Goal: Communication & Community: Ask a question

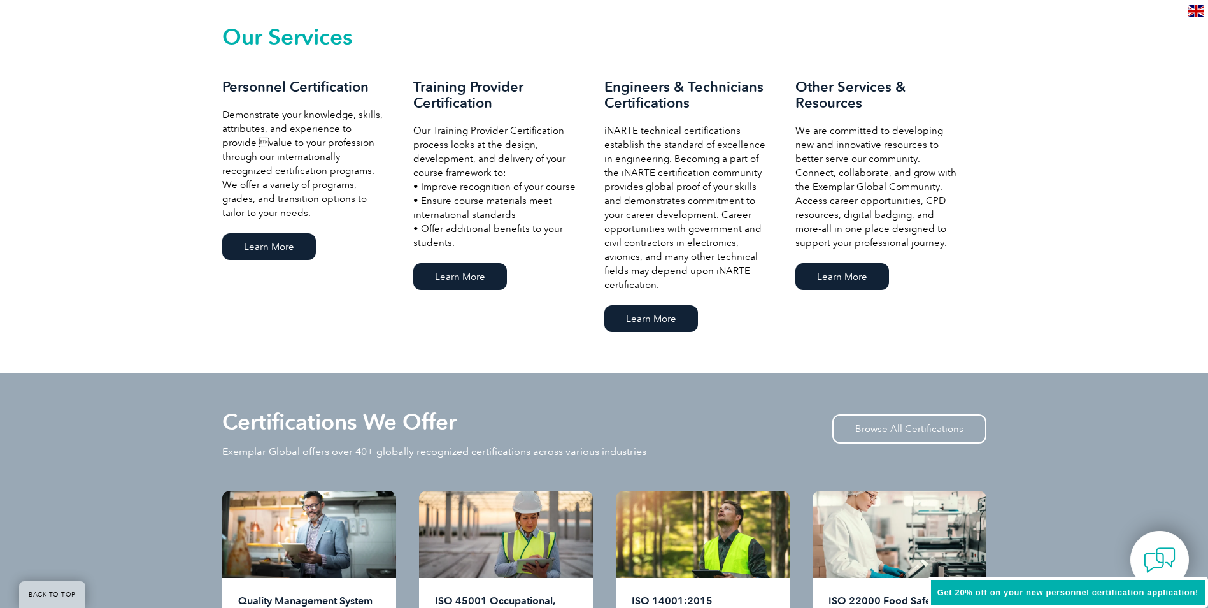
scroll to position [1274, 0]
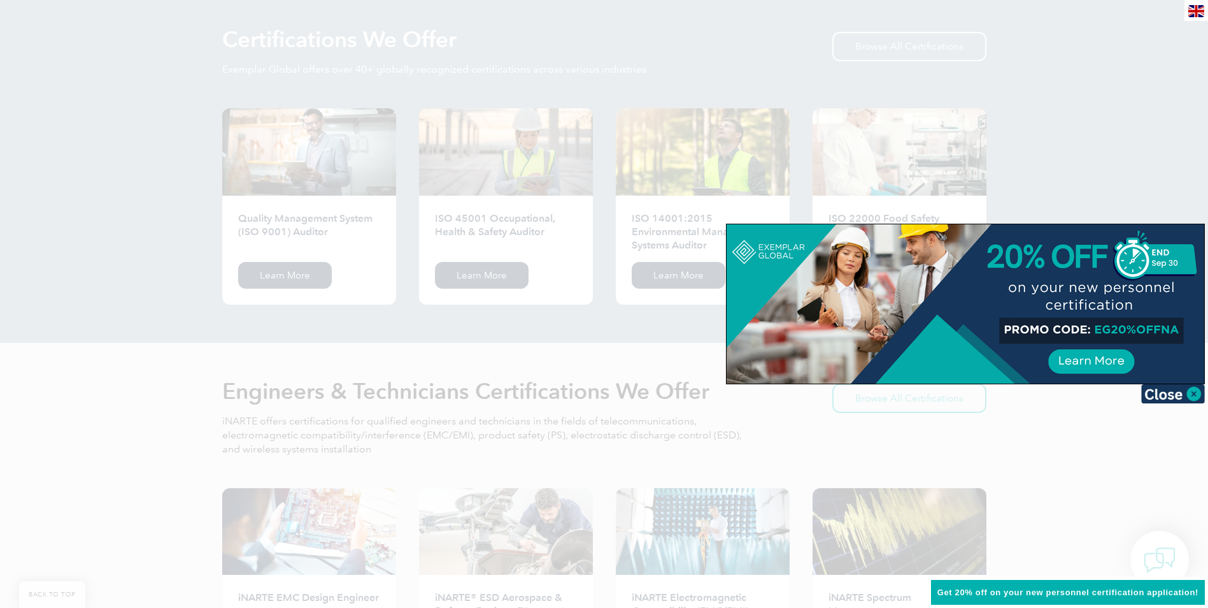
click at [1147, 151] on div at bounding box center [604, 304] width 1208 height 608
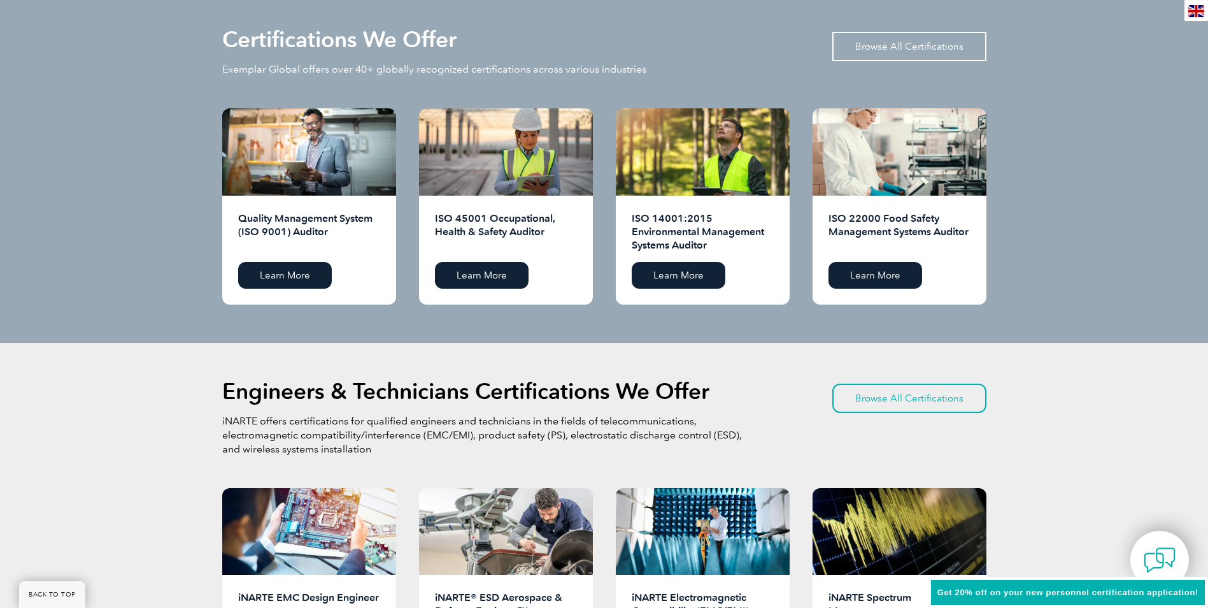
click at [926, 49] on link "Browse All Certifications" at bounding box center [910, 46] width 154 height 29
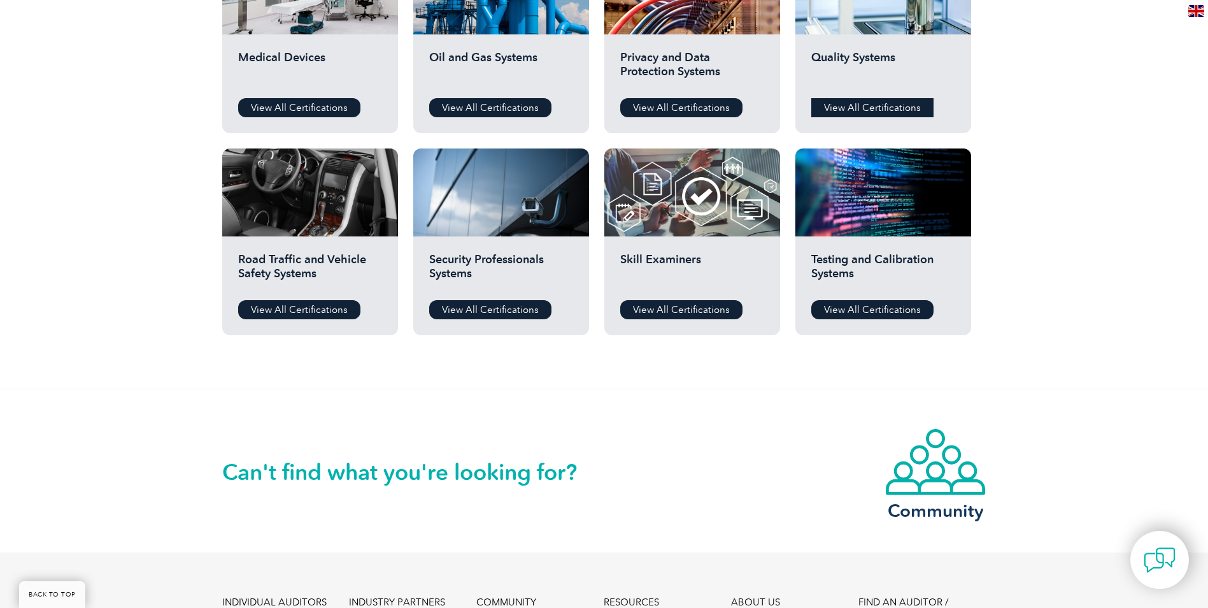
scroll to position [764, 0]
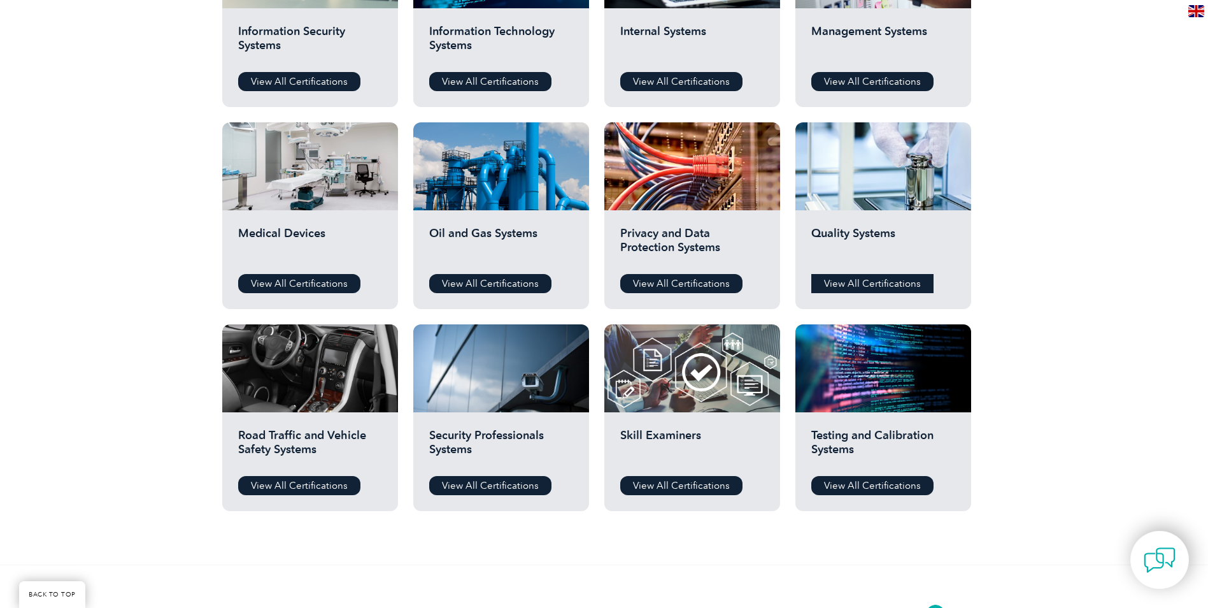
click at [882, 287] on link "View All Certifications" at bounding box center [873, 283] width 122 height 19
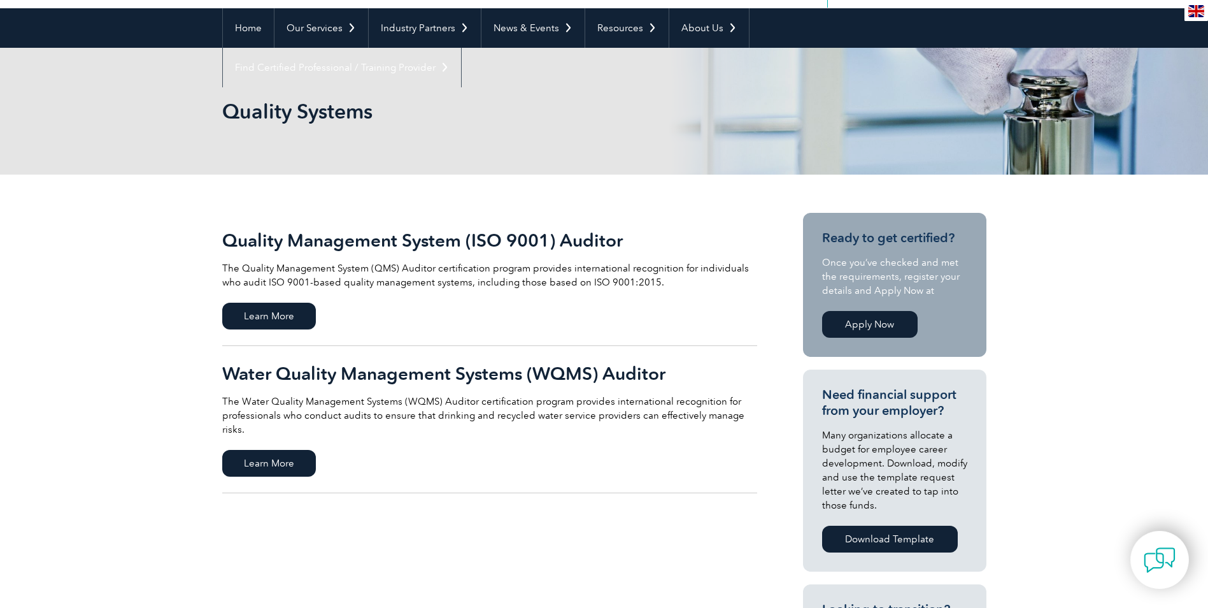
scroll to position [109, 0]
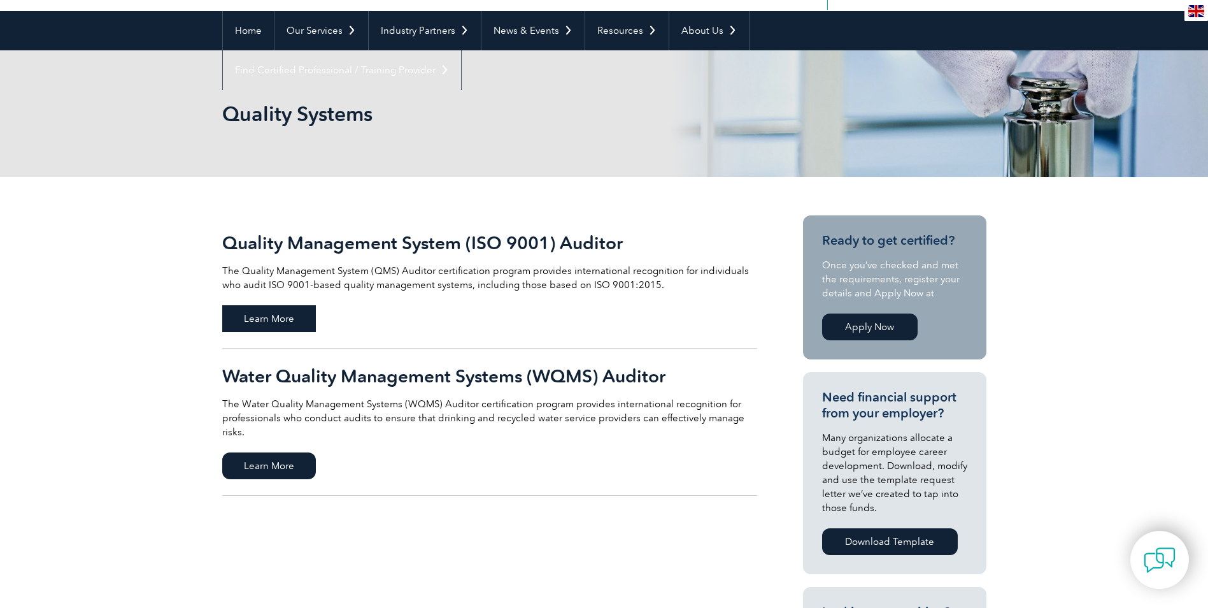
click at [286, 319] on span "Learn More" at bounding box center [269, 318] width 94 height 27
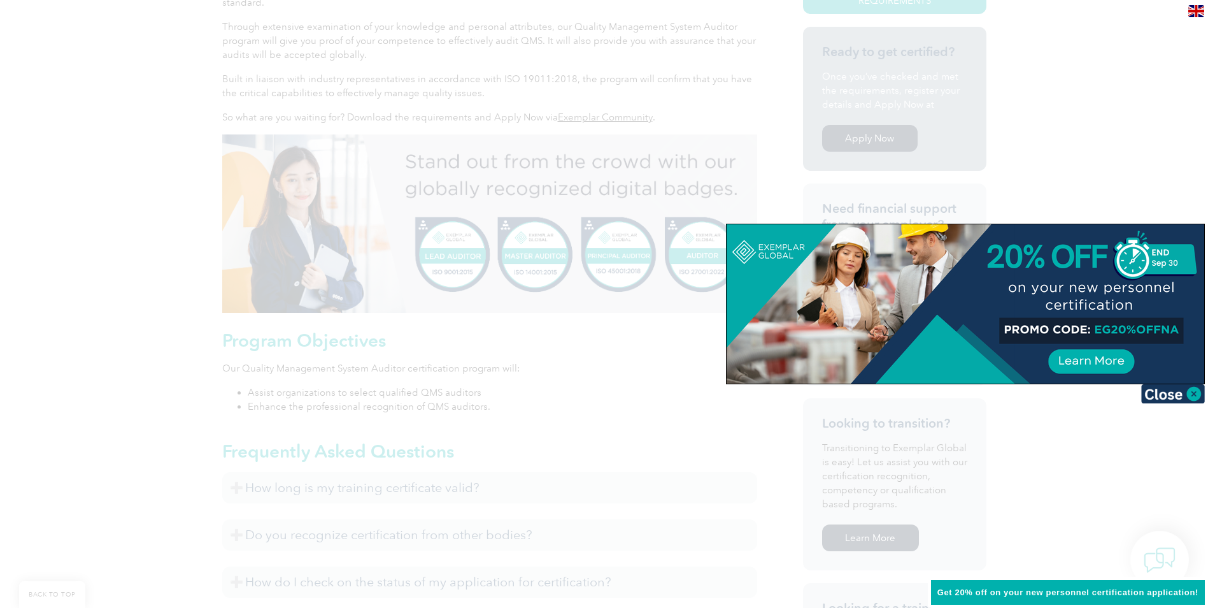
scroll to position [446, 0]
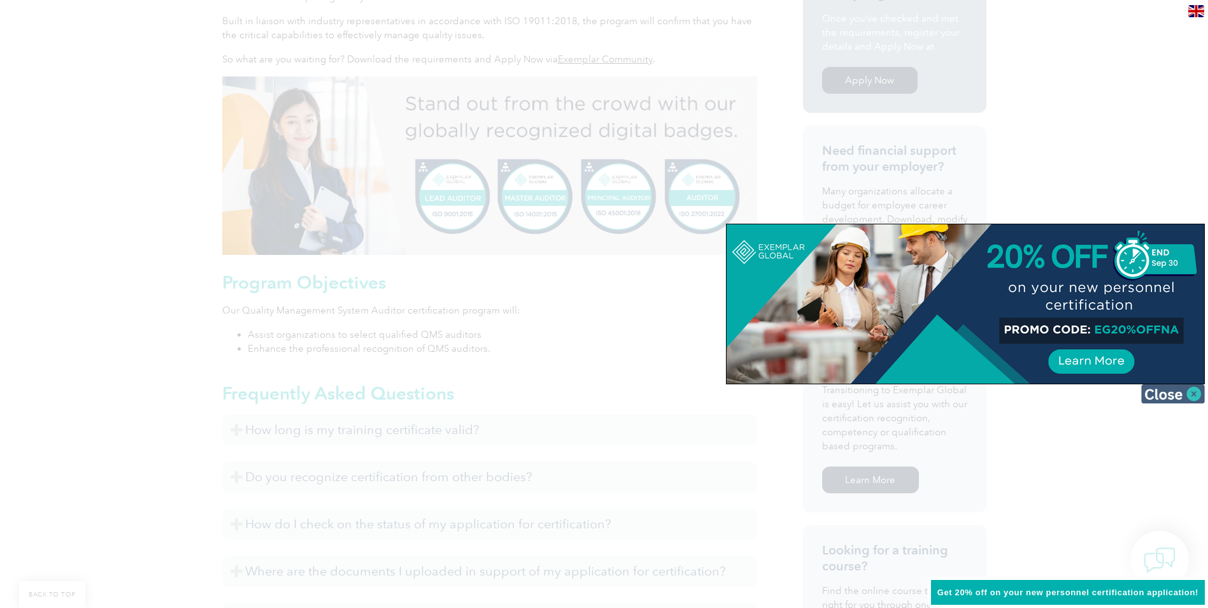
click at [1196, 395] on img at bounding box center [1173, 393] width 64 height 19
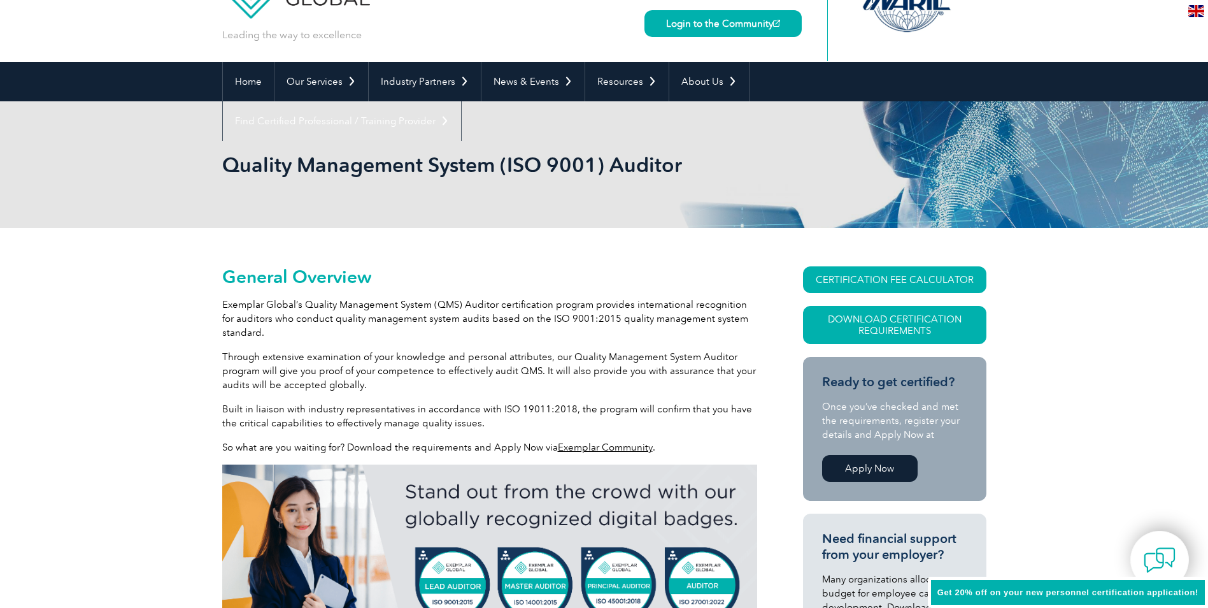
scroll to position [0, 0]
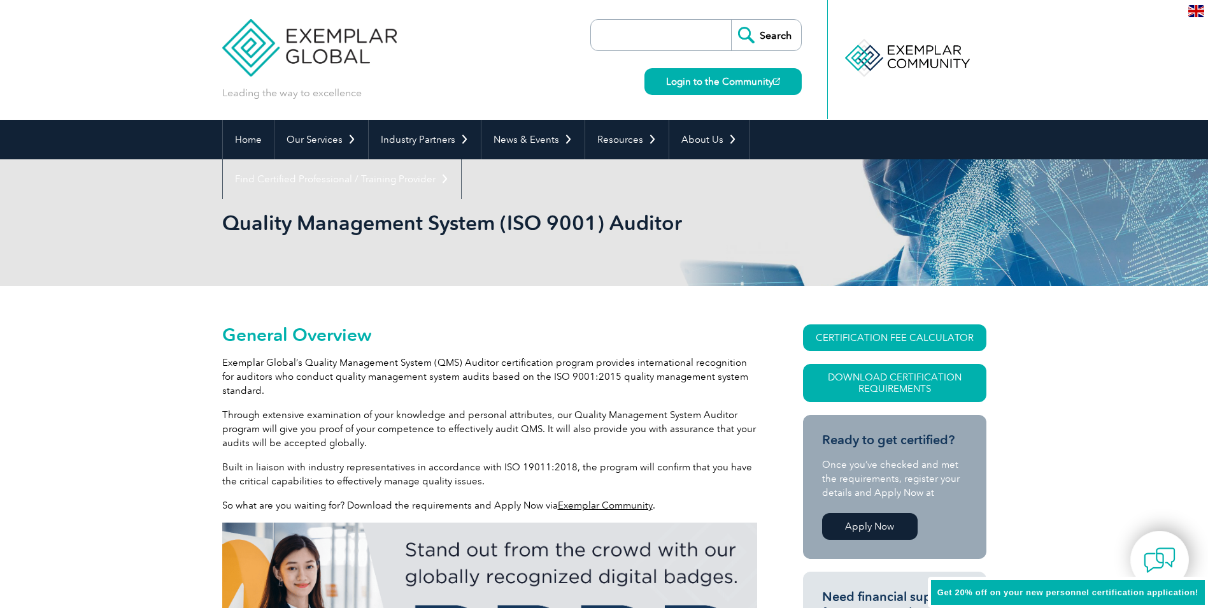
click at [685, 34] on input "search" at bounding box center [664, 35] width 134 height 31
type input "lead auditor"
click at [763, 36] on input "Search" at bounding box center [766, 35] width 70 height 31
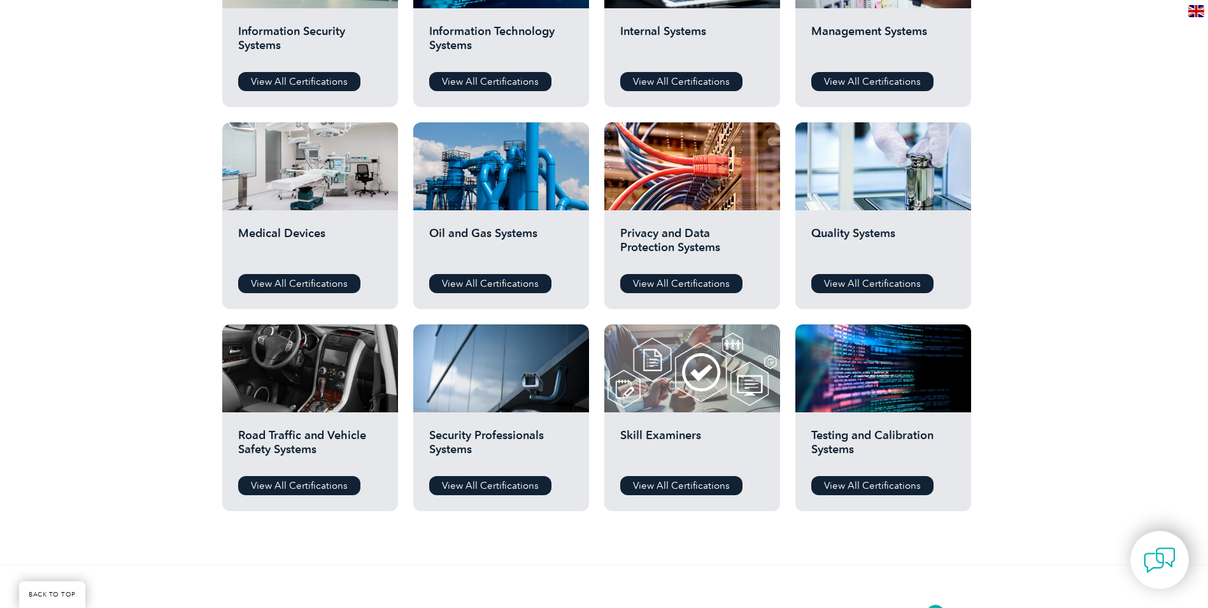
scroll to position [828, 0]
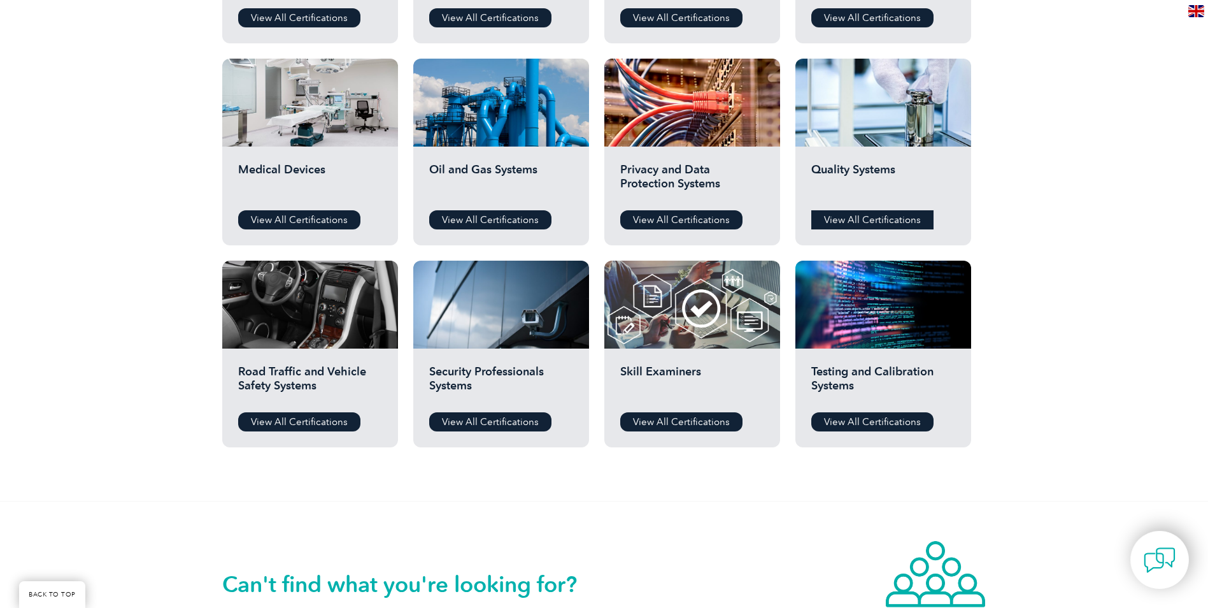
click at [887, 220] on link "View All Certifications" at bounding box center [873, 219] width 122 height 19
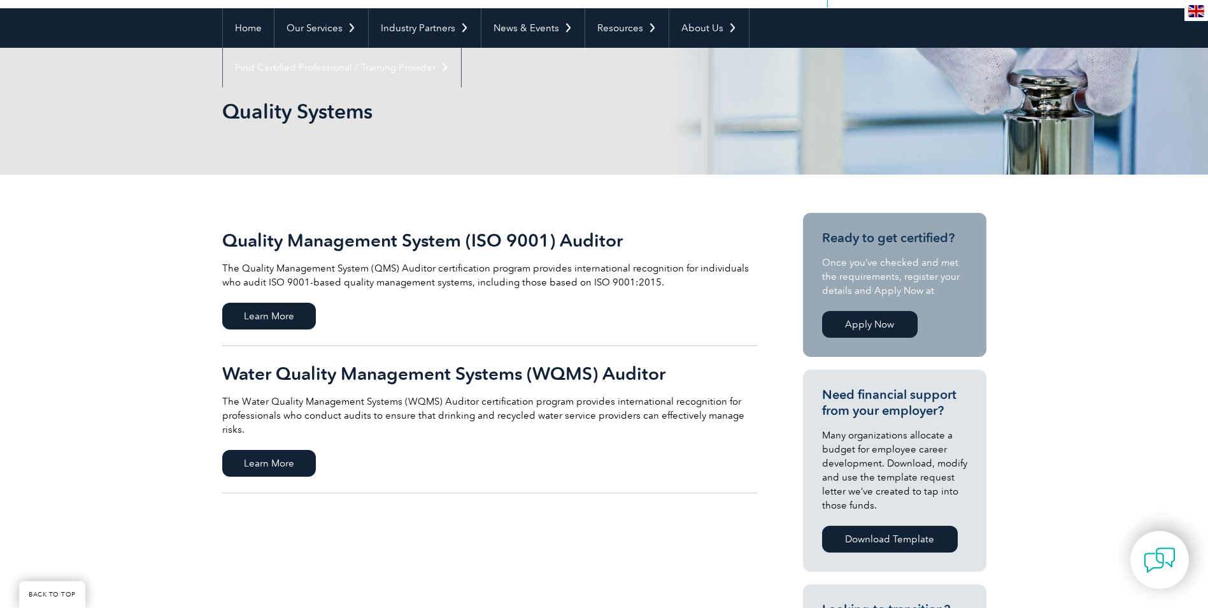
scroll to position [255, 0]
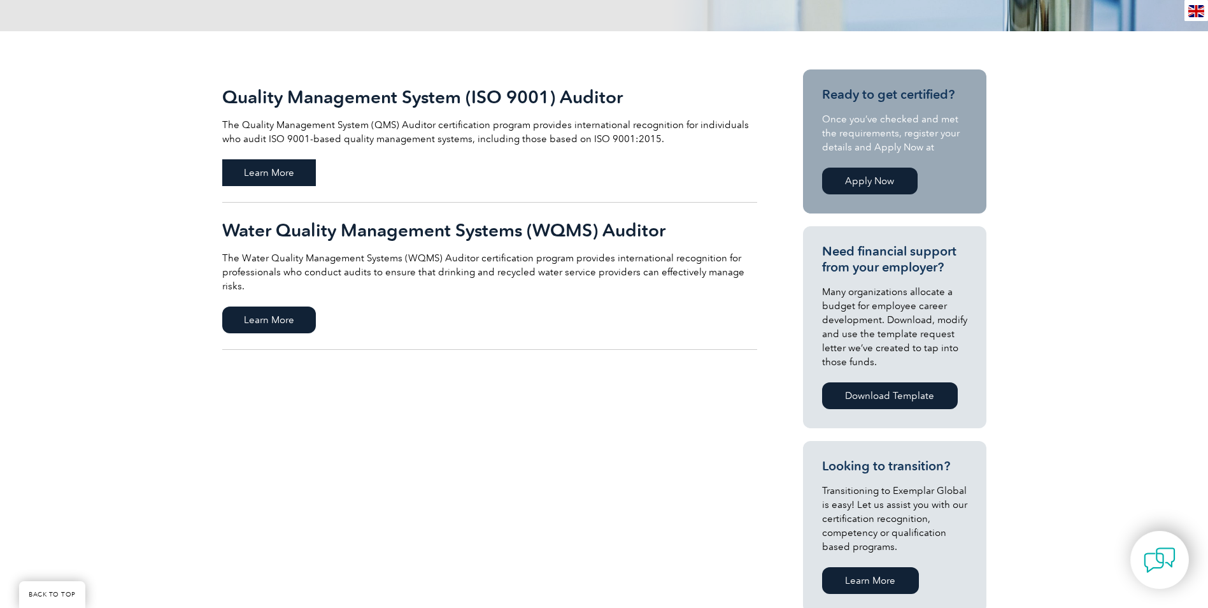
click at [299, 177] on span "Learn More" at bounding box center [269, 172] width 94 height 27
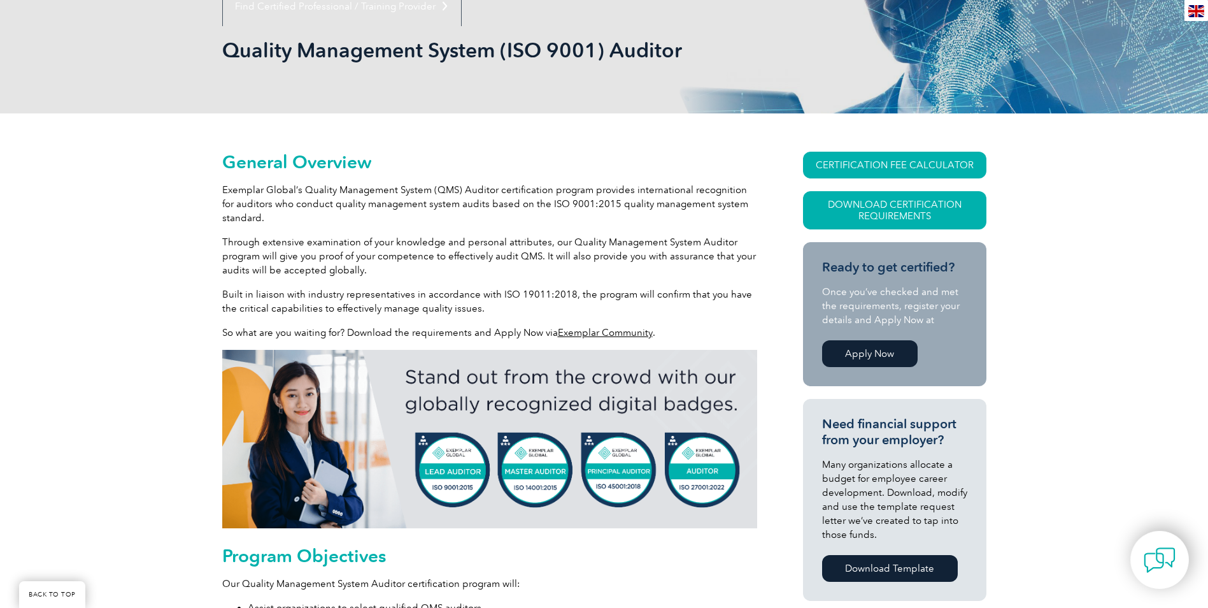
scroll to position [191, 0]
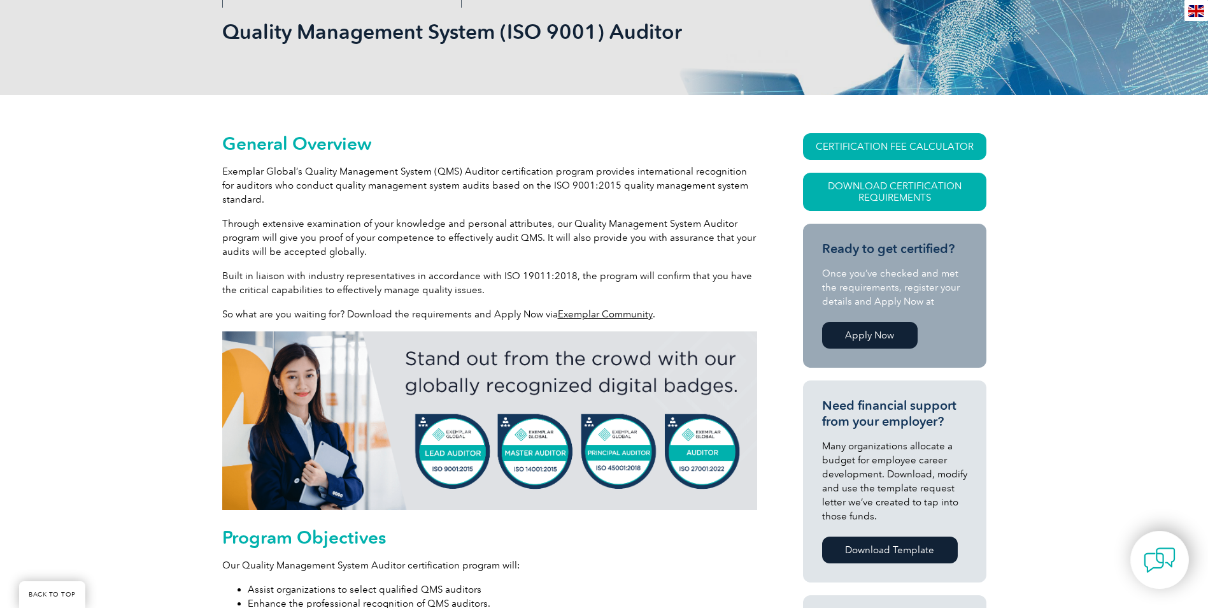
click at [447, 456] on img at bounding box center [489, 420] width 535 height 178
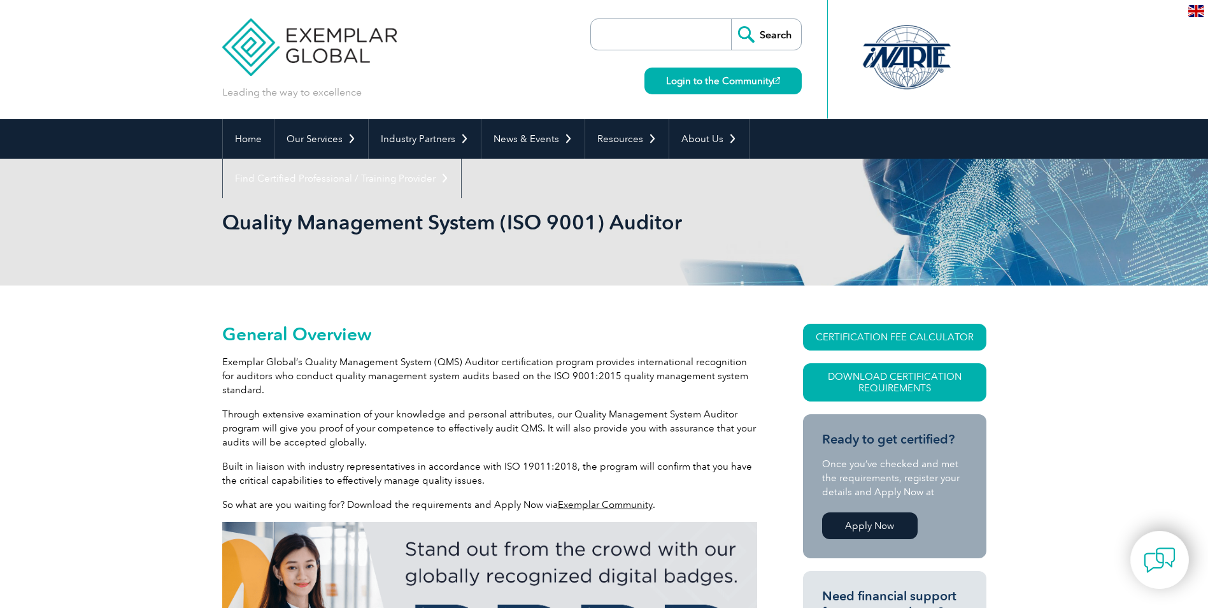
scroll to position [0, 0]
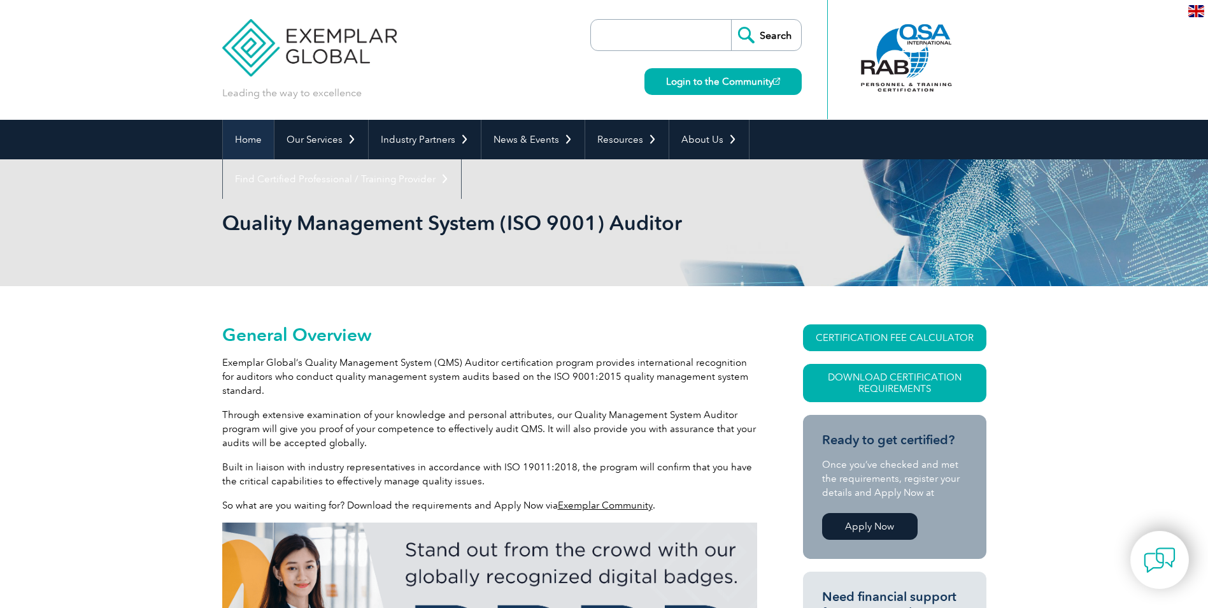
click at [248, 140] on link "Home" at bounding box center [248, 139] width 51 height 39
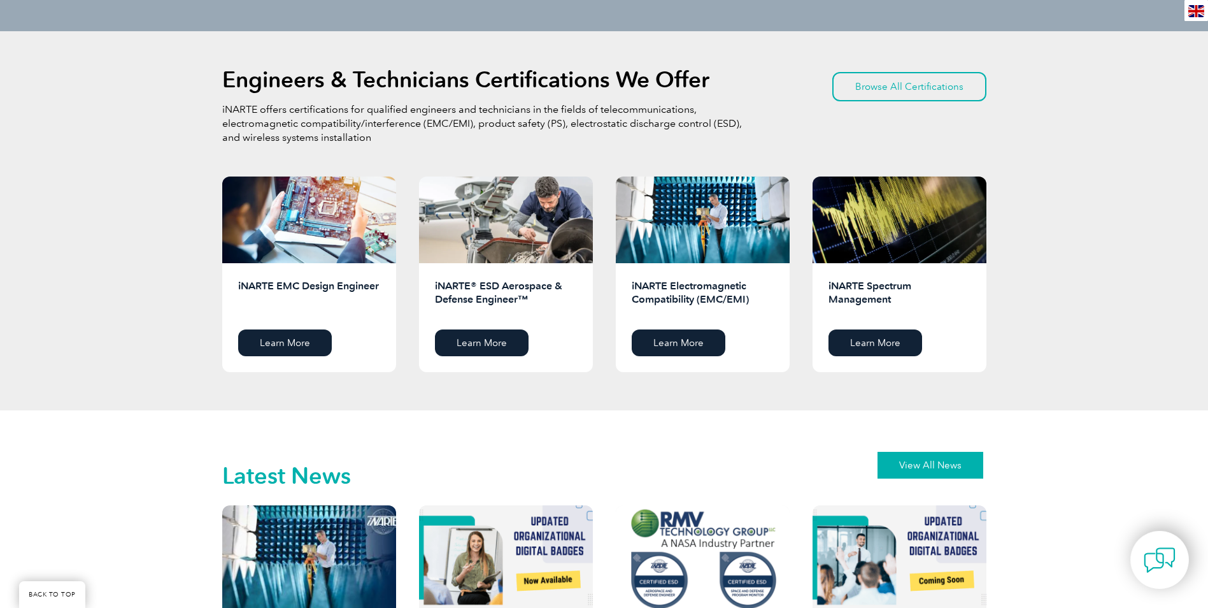
scroll to position [1417, 0]
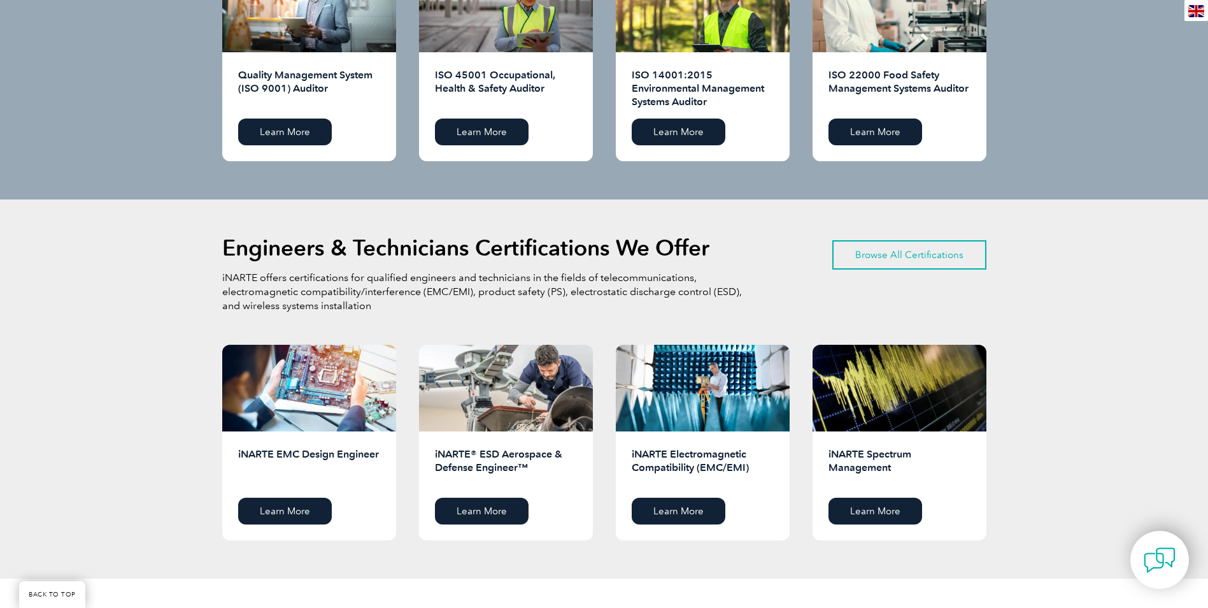
click at [880, 258] on link "Browse All Certifications" at bounding box center [910, 254] width 154 height 29
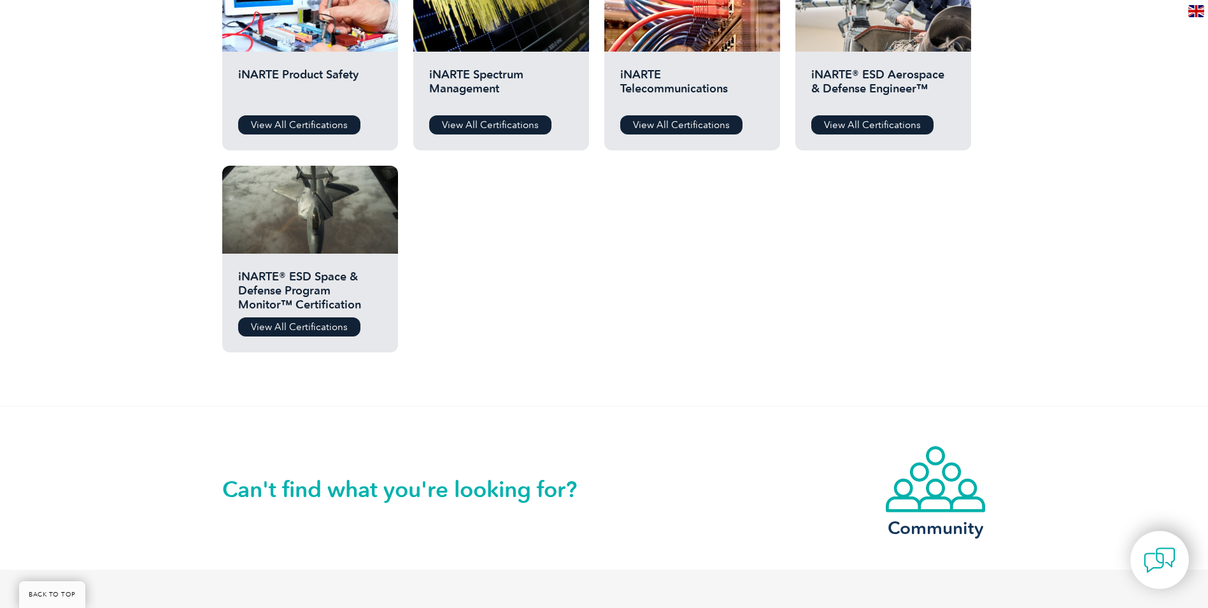
scroll to position [892, 0]
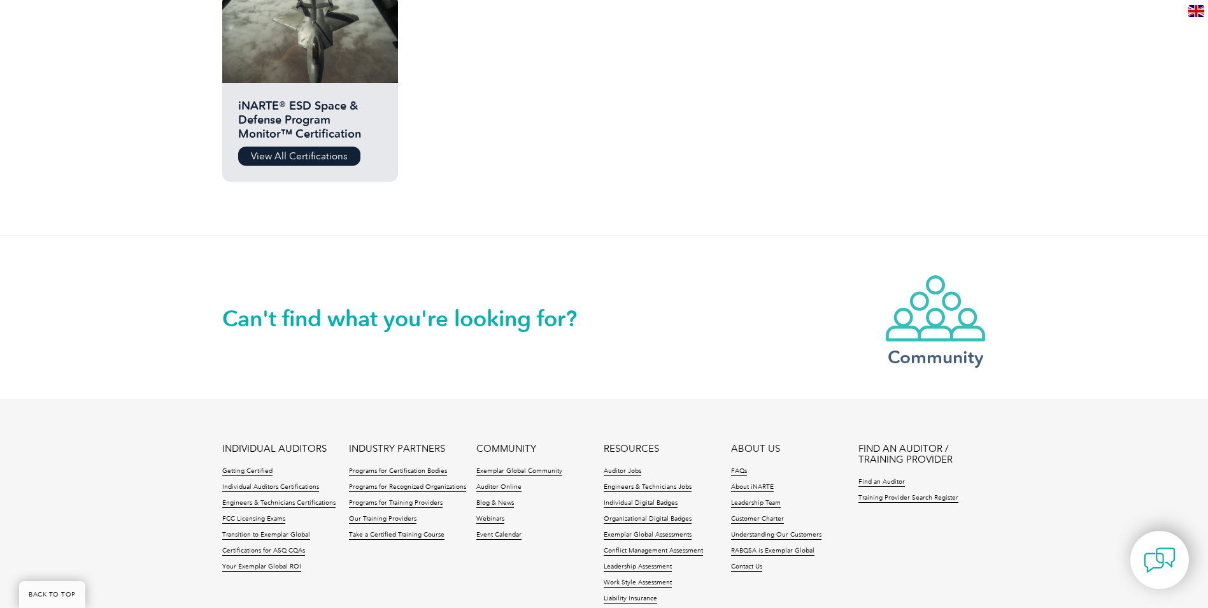
click at [903, 336] on img at bounding box center [936, 308] width 102 height 69
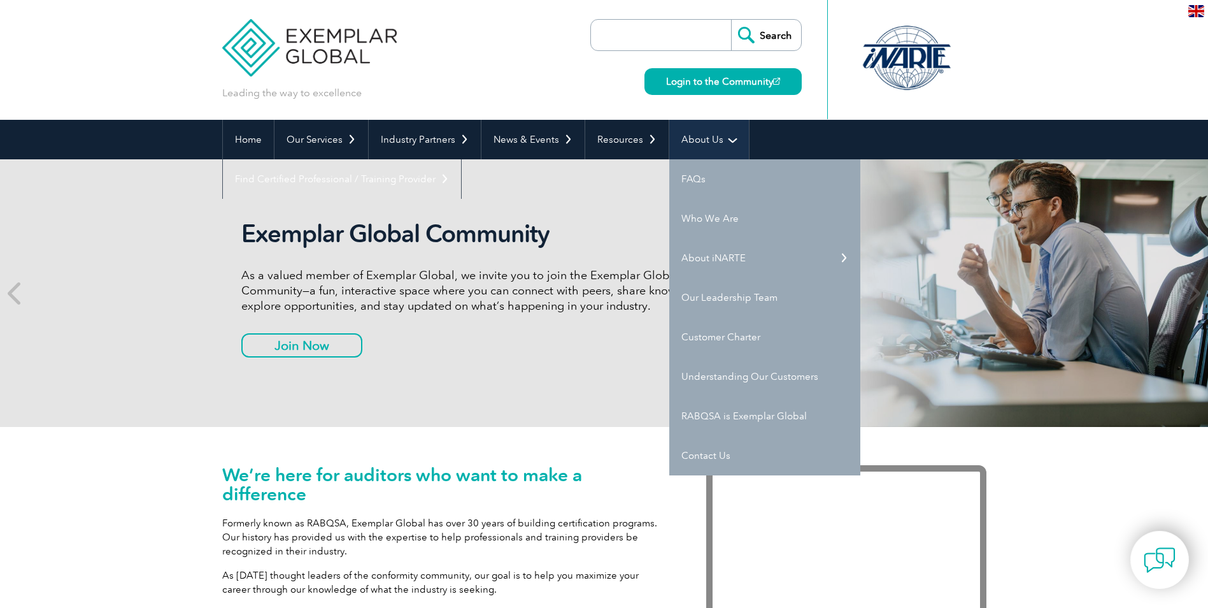
click at [727, 138] on link "About Us" at bounding box center [709, 139] width 80 height 39
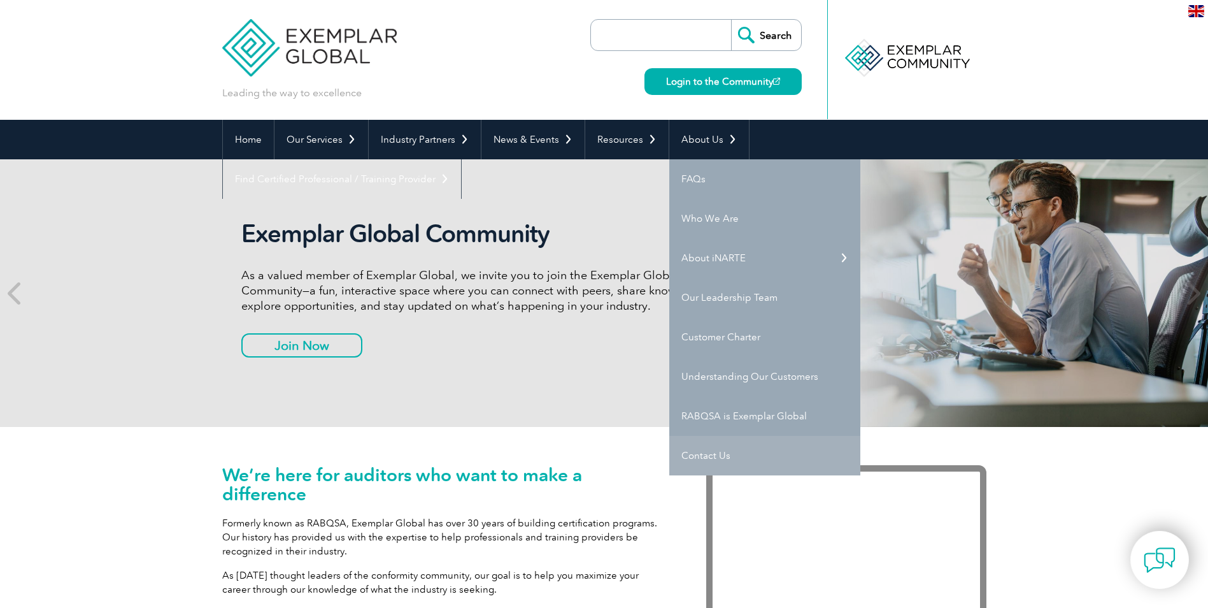
click at [737, 452] on link "Contact Us" at bounding box center [764, 455] width 191 height 39
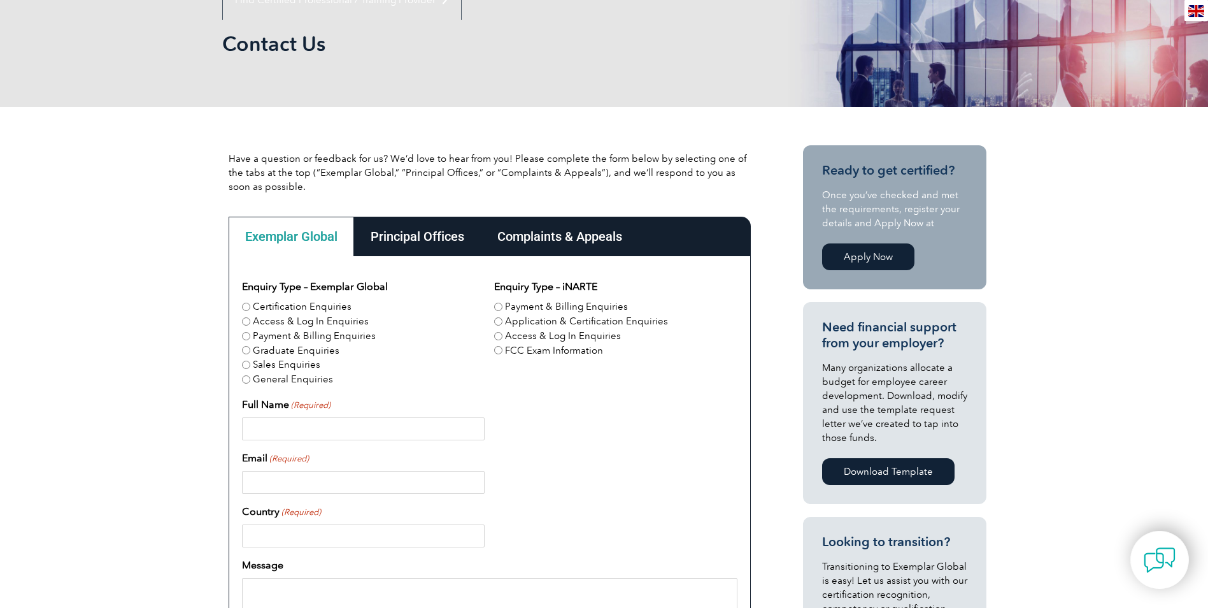
scroll to position [191, 0]
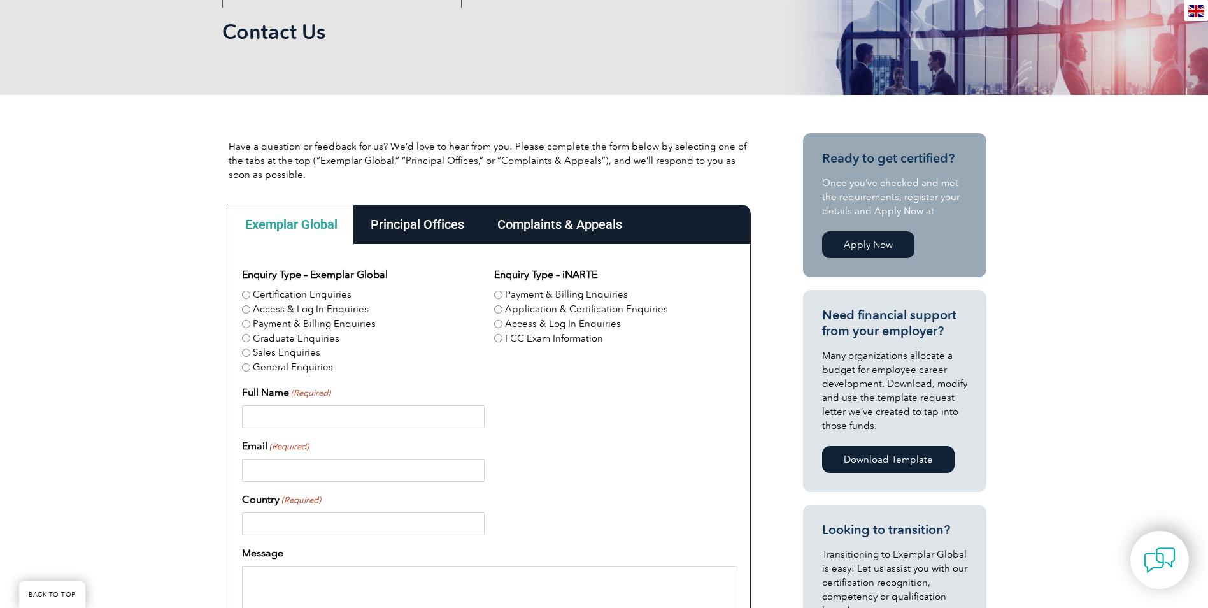
click at [246, 292] on input "Certification Enquiries" at bounding box center [246, 294] width 8 height 8
radio input "true"
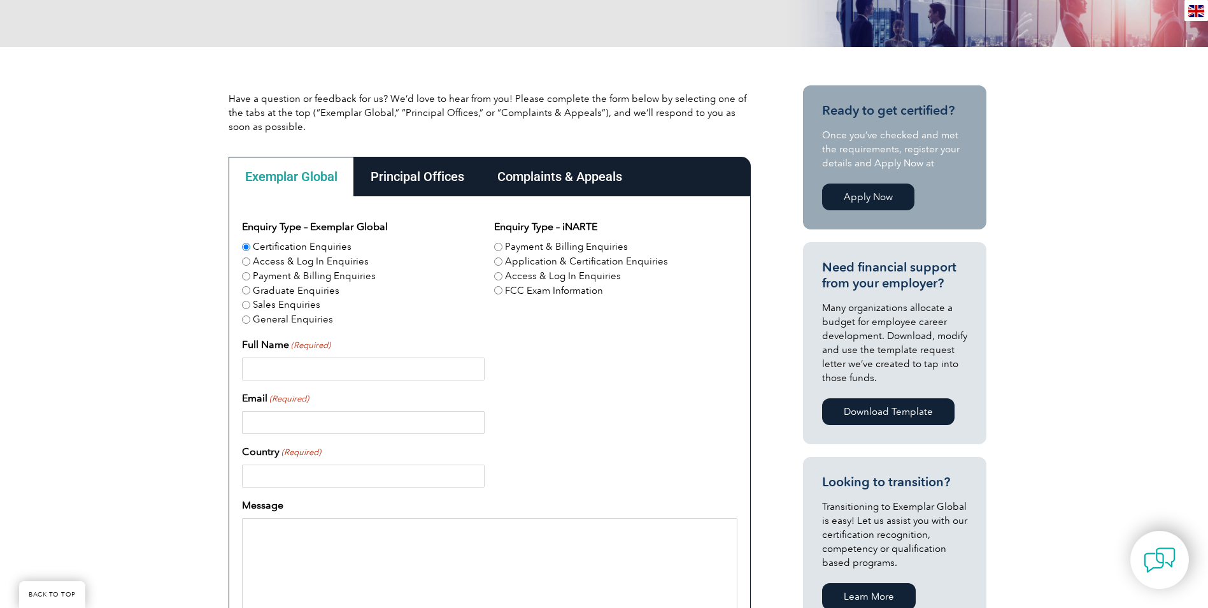
scroll to position [446, 0]
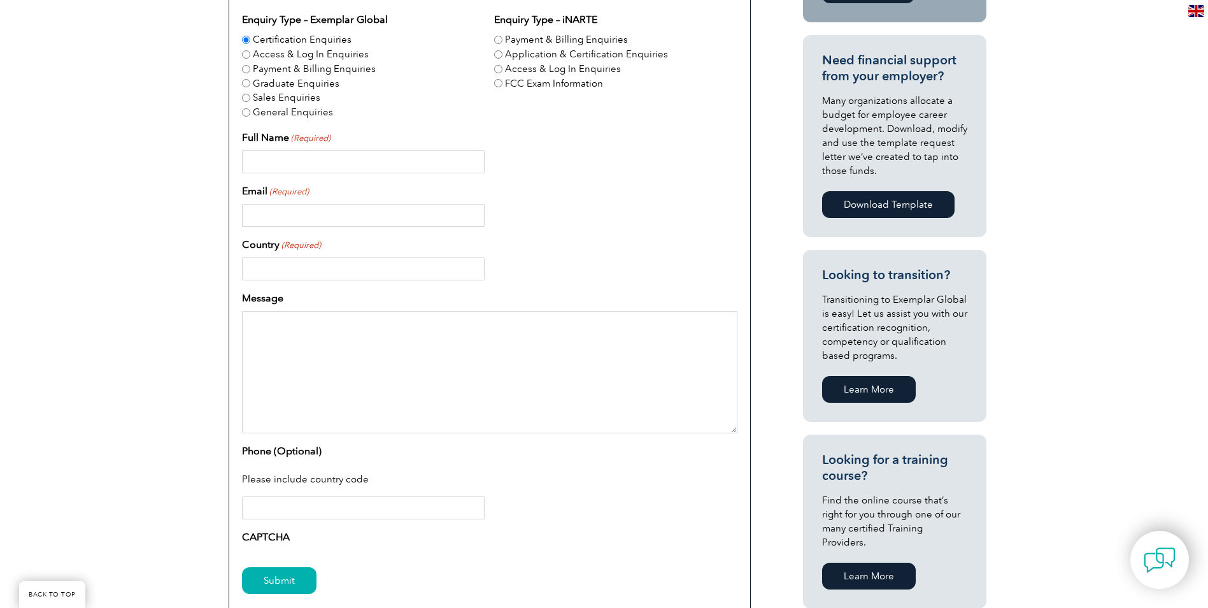
click at [318, 164] on input "Full Name (Required)" at bounding box center [363, 161] width 243 height 23
type input "[PERSON_NAME]"
type input "[PERSON_NAME][EMAIL_ADDRESS][PERSON_NAME][DOMAIN_NAME]"
type input "[GEOGRAPHIC_DATA]"
type input "0438792386"
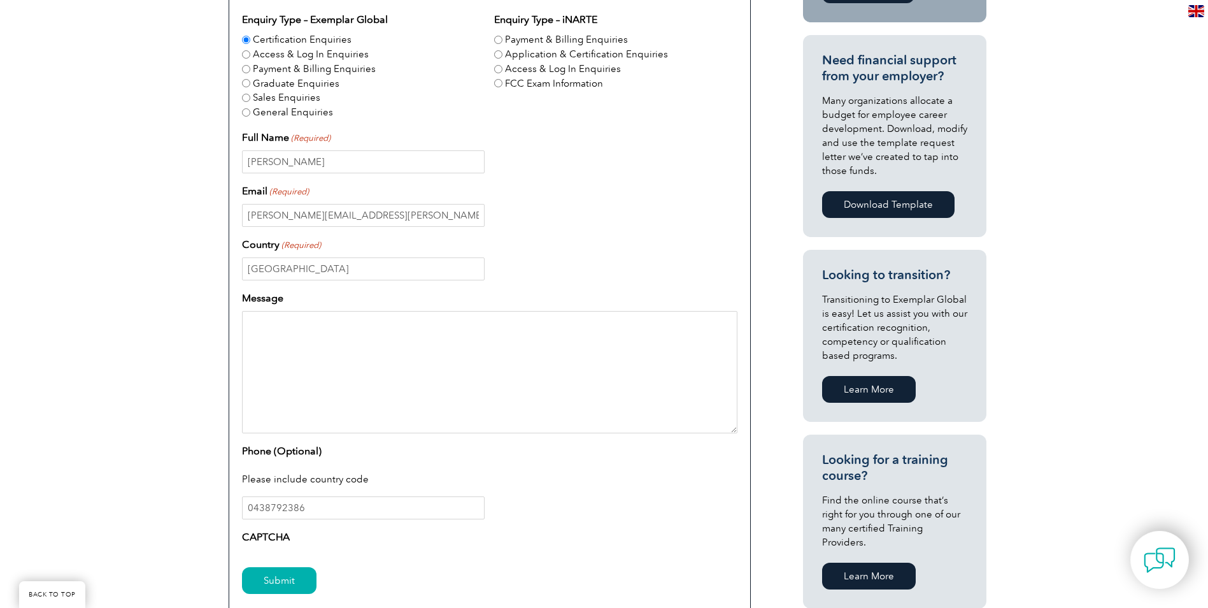
click at [275, 332] on textarea "Message" at bounding box center [490, 372] width 496 height 122
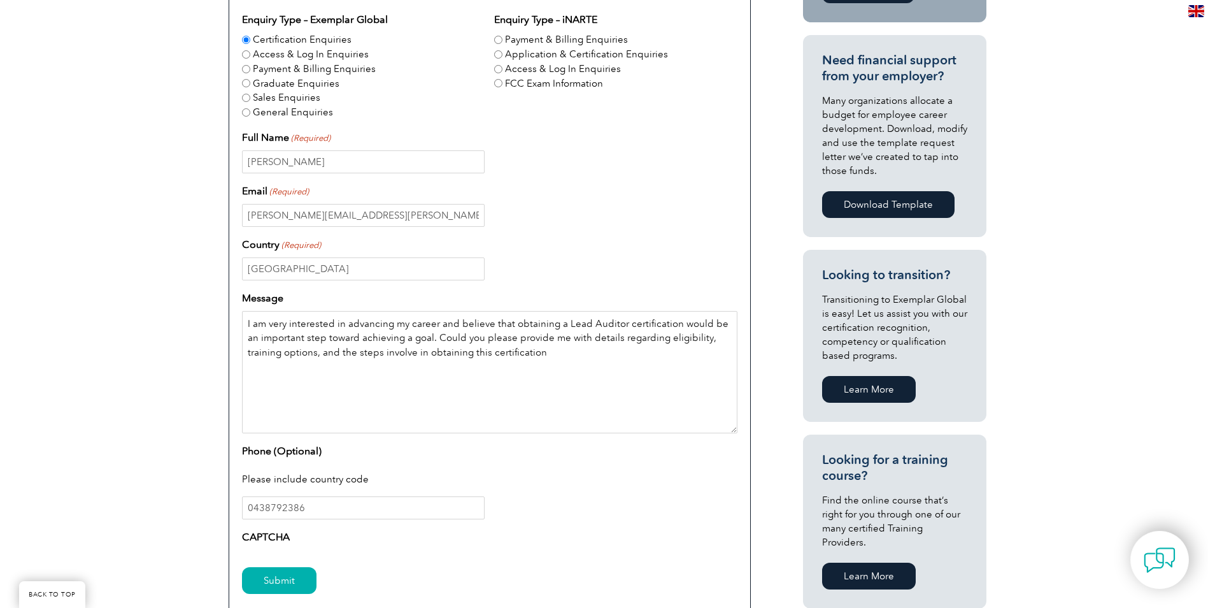
click at [507, 352] on textarea "I am very interested in advancing my career and believe that obtaining a Lead A…" at bounding box center [490, 372] width 496 height 122
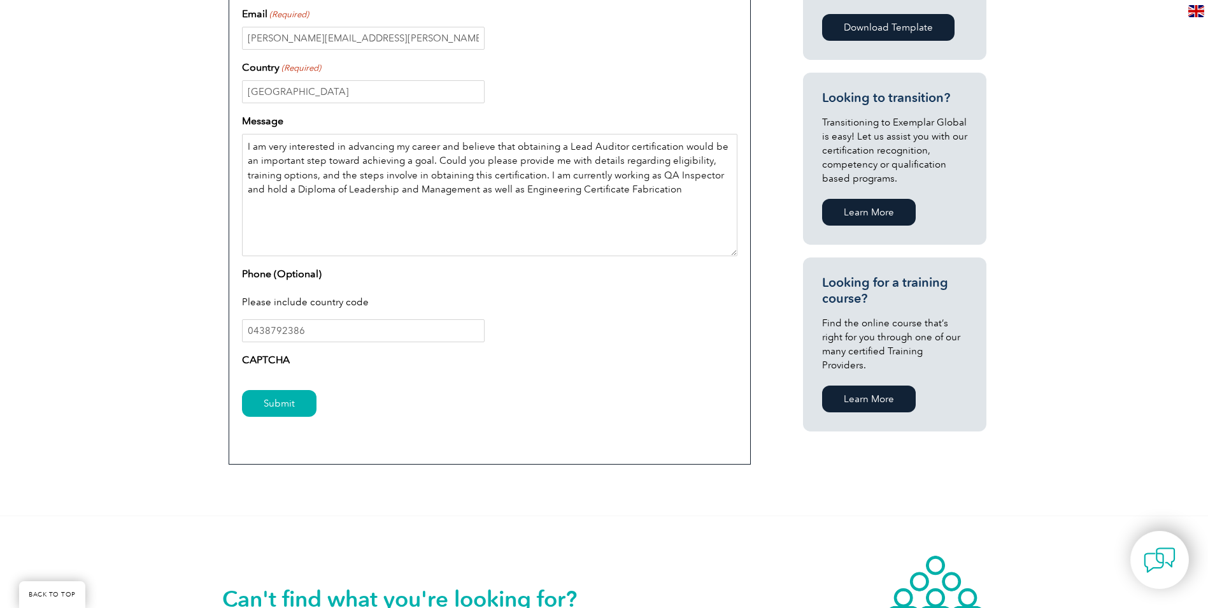
scroll to position [637, 0]
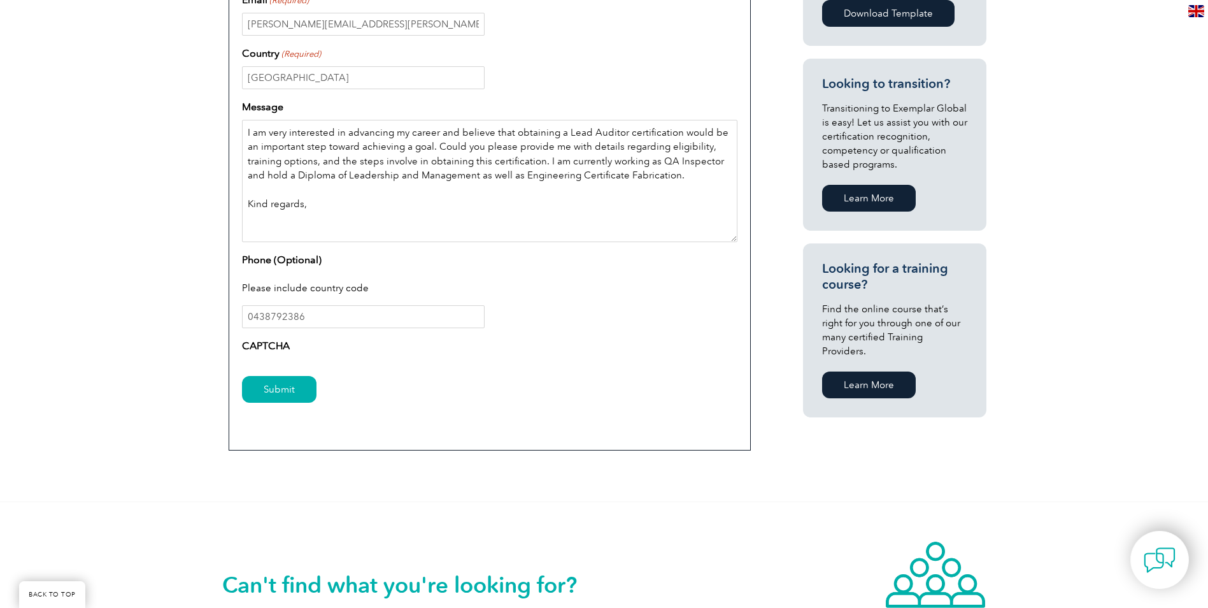
click at [647, 174] on textarea "I am very interested in advancing my career and believe that obtaining a Lead A…" at bounding box center [490, 181] width 496 height 122
click at [333, 204] on textarea "I am very interested in advancing my career and believe that obtaining a Lead A…" at bounding box center [490, 181] width 496 height 122
click at [282, 206] on textarea "I am very interested in advancing my career and believe that obtaining a Lead A…" at bounding box center [490, 181] width 496 height 122
type textarea "I am very interested in advancing my career and believe that obtaining a Lead A…"
click at [291, 393] on input "Submit" at bounding box center [279, 389] width 75 height 27
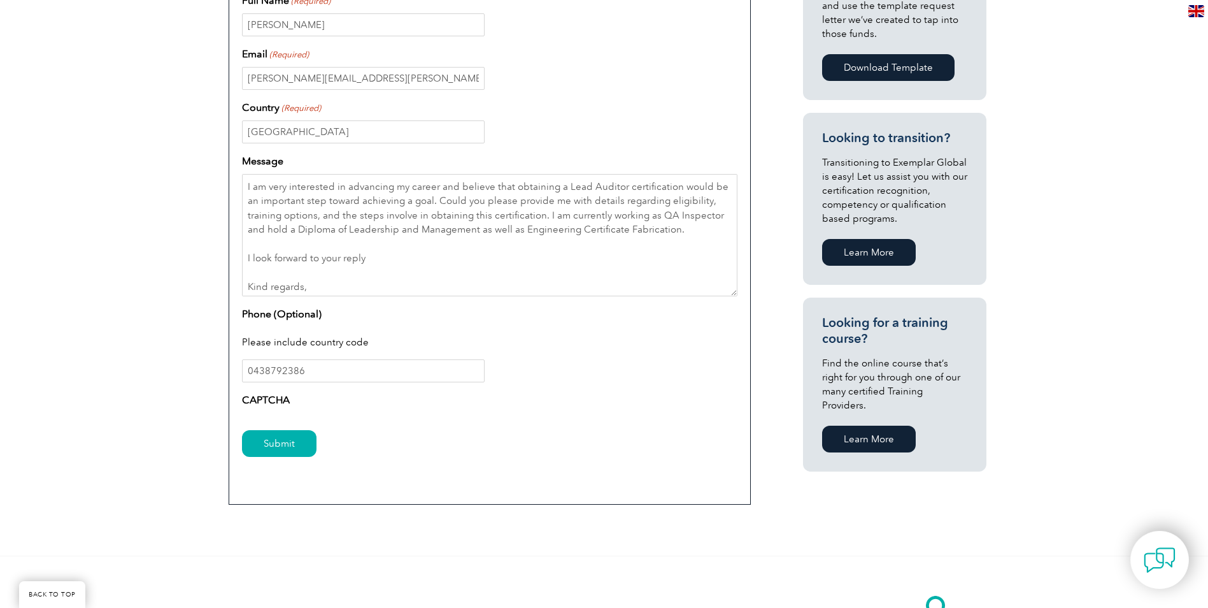
scroll to position [701, 0]
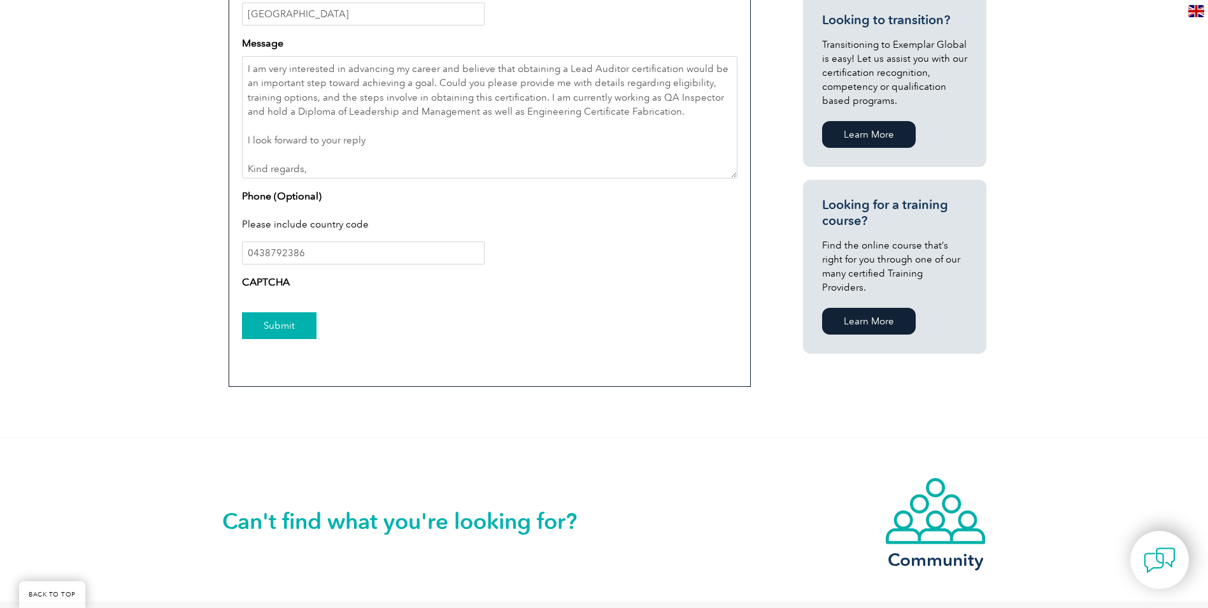
click at [286, 324] on input "Submit" at bounding box center [279, 325] width 75 height 27
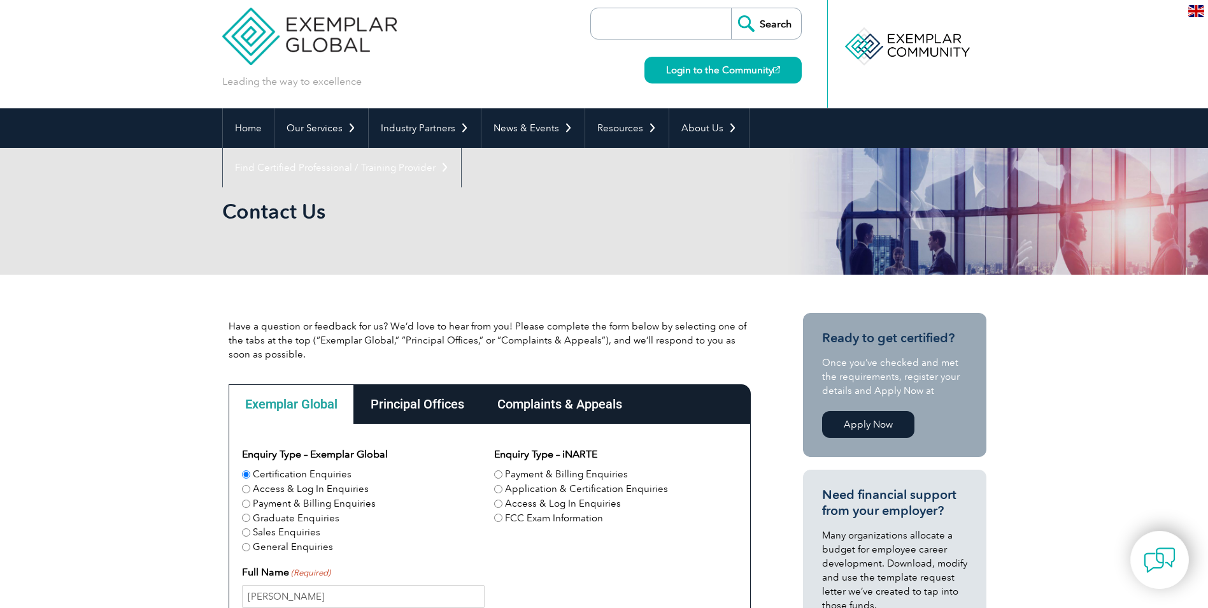
scroll to position [0, 0]
